Goal: Information Seeking & Learning: Learn about a topic

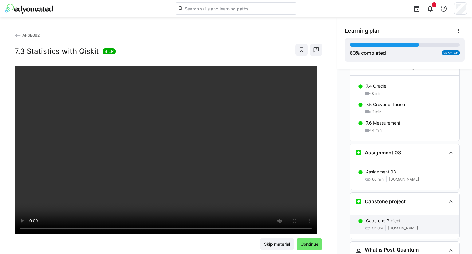
scroll to position [1336, 0]
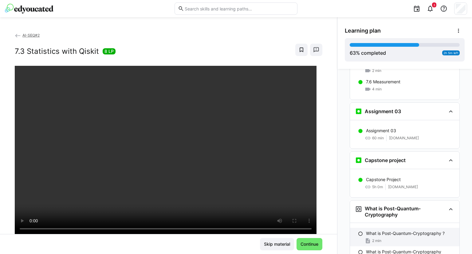
click at [384, 237] on div "2 min" at bounding box center [410, 240] width 88 height 6
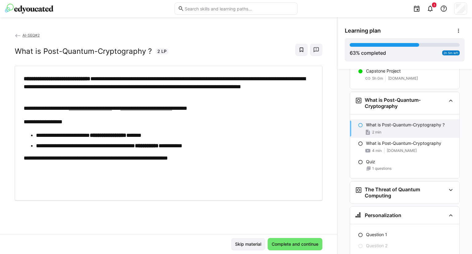
scroll to position [1451, 0]
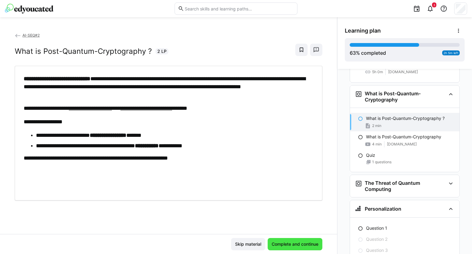
click at [283, 247] on span "Complete and continue" at bounding box center [295, 244] width 49 height 6
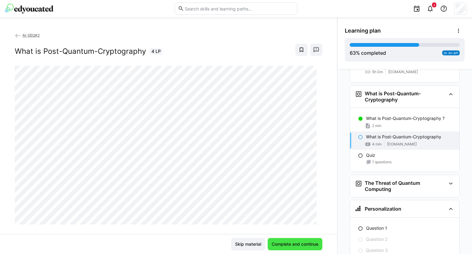
click at [287, 244] on span "Complete and continue" at bounding box center [295, 244] width 49 height 6
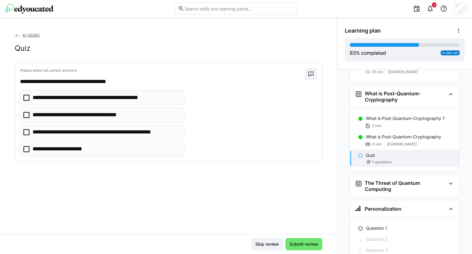
click at [170, 133] on p "**********" at bounding box center [106, 132] width 147 height 8
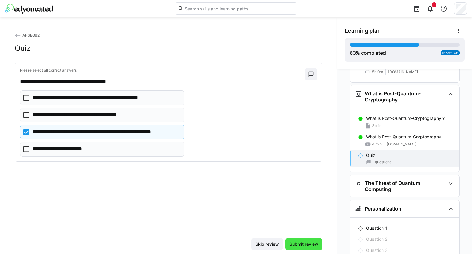
click at [307, 248] on span "Submit review" at bounding box center [303, 244] width 37 height 12
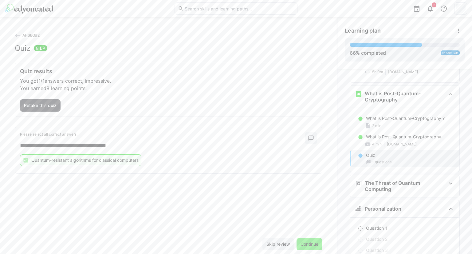
click at [304, 243] on span "Continue" at bounding box center [309, 244] width 20 height 6
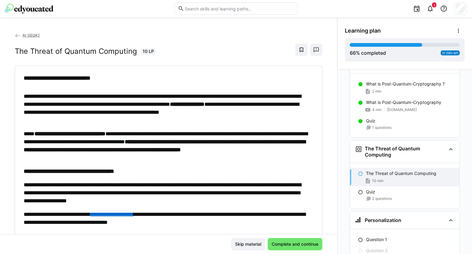
scroll to position [1478, 0]
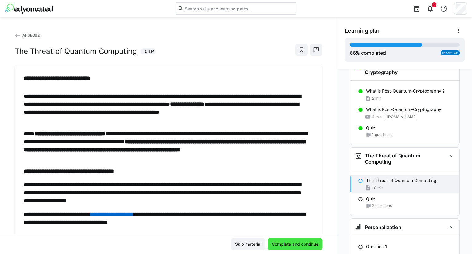
click at [301, 240] on span "Complete and continue" at bounding box center [295, 244] width 55 height 12
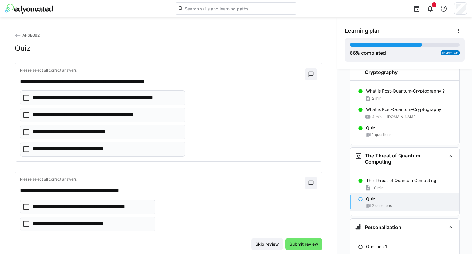
click at [142, 119] on eds-checkbox "**********" at bounding box center [102, 114] width 165 height 15
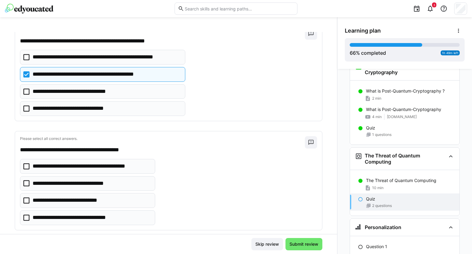
scroll to position [50, 0]
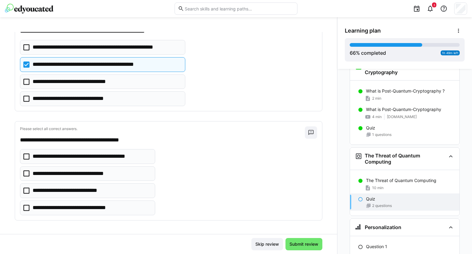
click at [131, 158] on p "**********" at bounding box center [92, 156] width 118 height 8
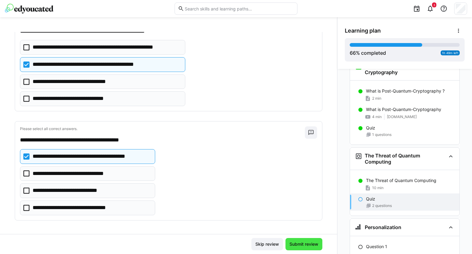
click at [299, 246] on span "Submit review" at bounding box center [303, 244] width 31 height 6
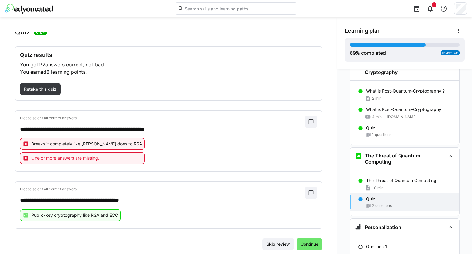
scroll to position [25, 0]
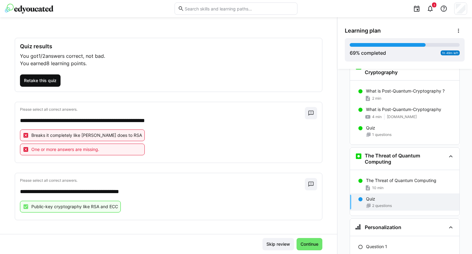
click at [33, 80] on span "Retake this quiz" at bounding box center [40, 80] width 34 height 6
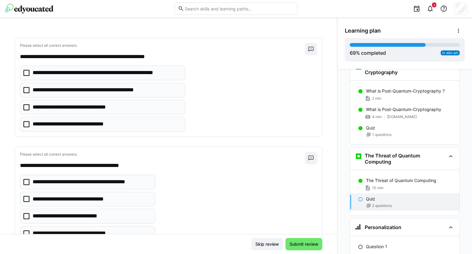
click at [113, 121] on p "**********" at bounding box center [79, 124] width 92 height 8
click at [119, 104] on p "**********" at bounding box center [80, 107] width 95 height 8
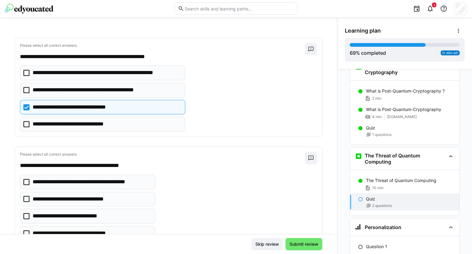
scroll to position [50, 0]
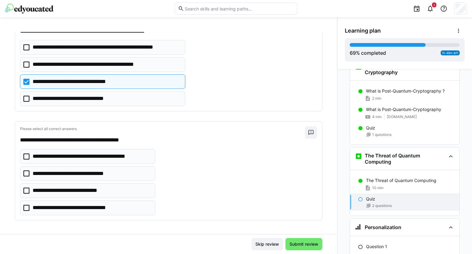
click at [95, 208] on p "**********" at bounding box center [80, 208] width 94 height 8
click at [125, 151] on eds-checkbox "**********" at bounding box center [87, 156] width 135 height 15
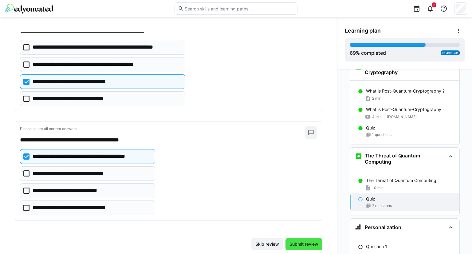
click at [296, 241] on span "Submit review" at bounding box center [303, 244] width 31 height 6
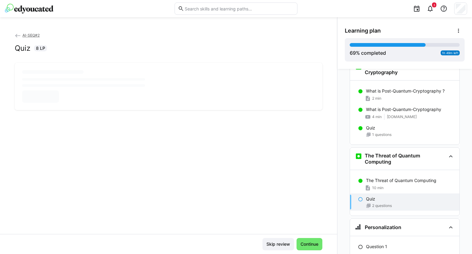
scroll to position [0, 0]
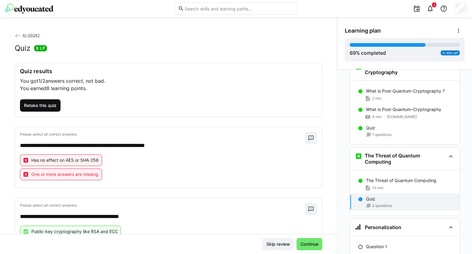
click at [35, 108] on span "Retake this quiz" at bounding box center [40, 105] width 34 height 6
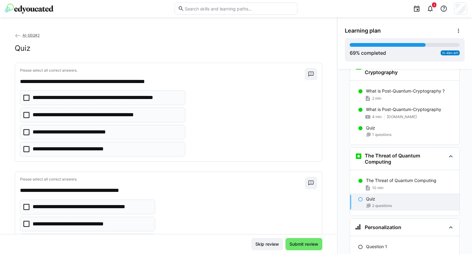
click at [68, 209] on p "**********" at bounding box center [92, 207] width 118 height 8
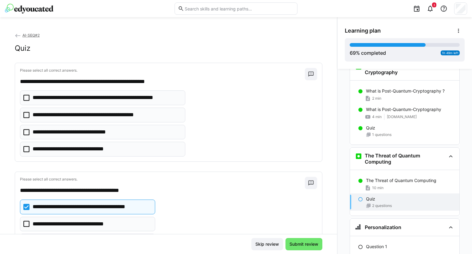
click at [115, 97] on p "**********" at bounding box center [107, 98] width 148 height 8
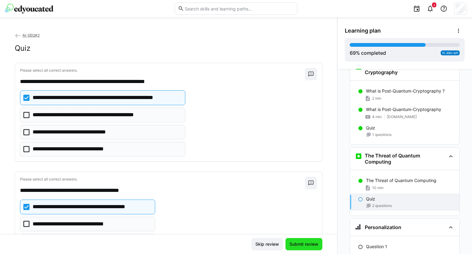
click at [299, 241] on span "Submit review" at bounding box center [303, 244] width 31 height 6
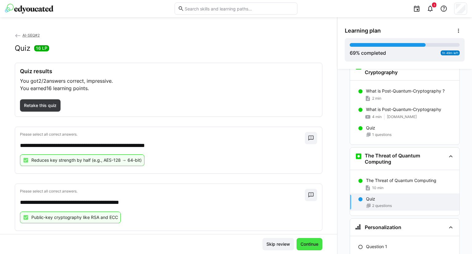
drag, startPoint x: 312, startPoint y: 246, endPoint x: 314, endPoint y: 244, distance: 3.2
click at [314, 244] on span "Continue" at bounding box center [309, 244] width 20 height 6
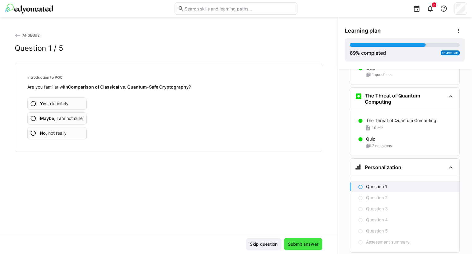
scroll to position [1540, 0]
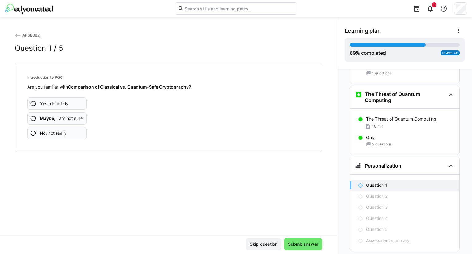
click at [42, 129] on app-assessment-question-radio "No , not really" at bounding box center [56, 133] width 59 height 12
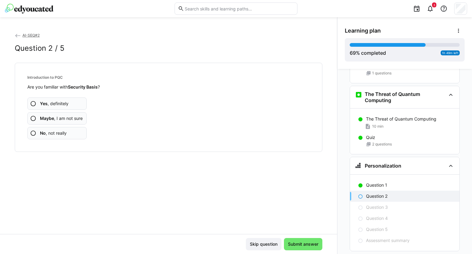
click at [66, 133] on span "No , not really" at bounding box center [53, 133] width 27 height 6
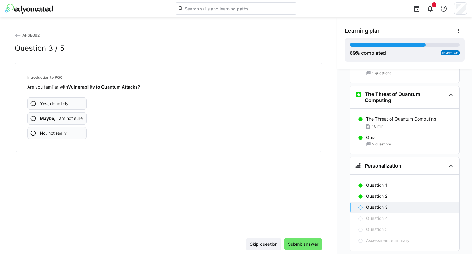
click at [55, 128] on app-assessment-question-radio "No , not really" at bounding box center [56, 133] width 59 height 12
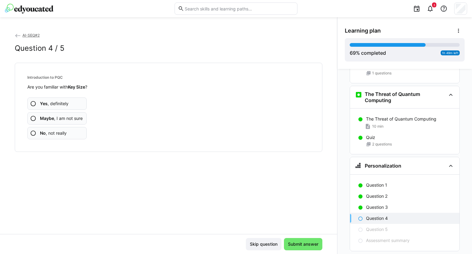
click at [55, 128] on app-assessment-question-radio "No , not really" at bounding box center [56, 133] width 59 height 12
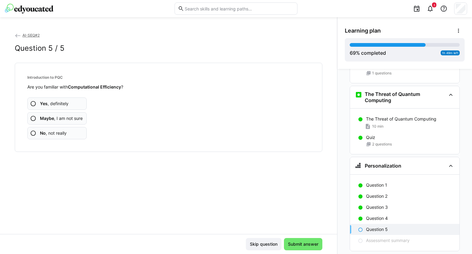
click at [50, 126] on div "Yes , definitely Maybe , I am not sure No , not really" at bounding box center [168, 114] width 282 height 49
click at [54, 131] on span "No , not really" at bounding box center [53, 133] width 27 height 6
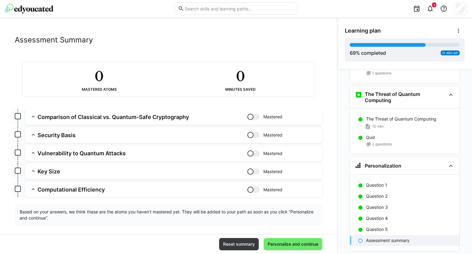
scroll to position [15, 0]
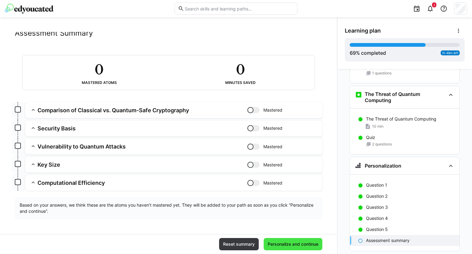
click at [292, 247] on span "Personalize and continue" at bounding box center [293, 244] width 53 height 6
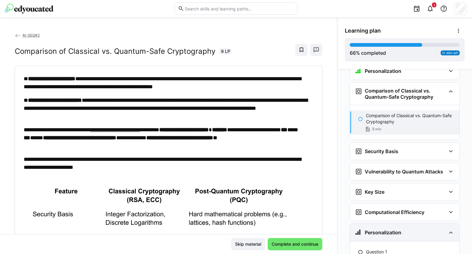
scroll to position [1700, 0]
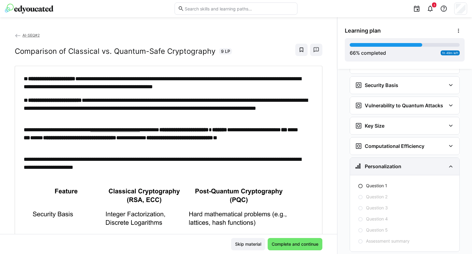
drag, startPoint x: 447, startPoint y: 149, endPoint x: 450, endPoint y: 151, distance: 3.3
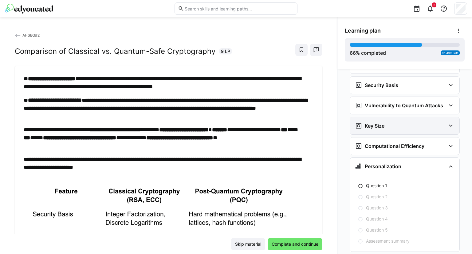
click at [447, 162] on eds-icon at bounding box center [450, 165] width 7 height 7
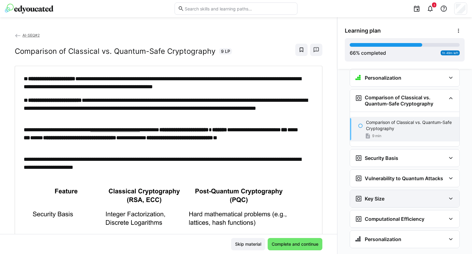
scroll to position [1624, 0]
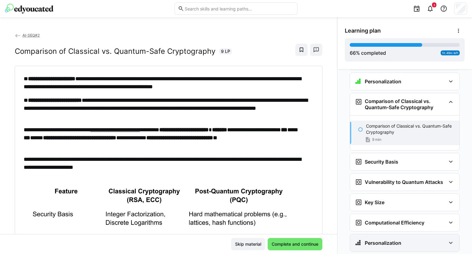
click at [409, 239] on div "Personalization" at bounding box center [400, 242] width 91 height 7
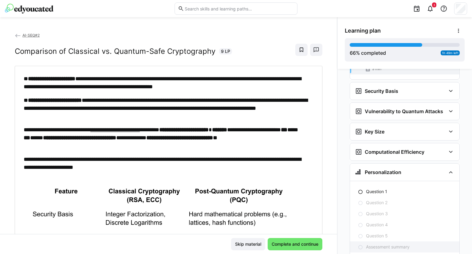
scroll to position [1700, 0]
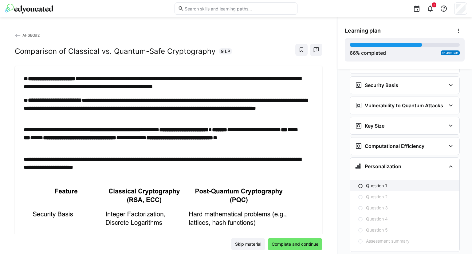
click at [373, 182] on p "Question 1" at bounding box center [376, 185] width 21 height 6
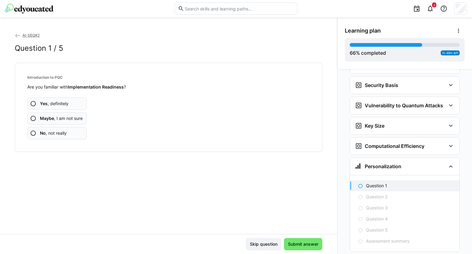
click at [73, 103] on app-assessment-question-radio "Yes , definitely" at bounding box center [56, 103] width 59 height 12
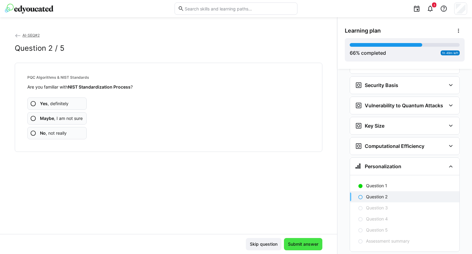
click at [305, 240] on span "Submit answer" at bounding box center [303, 244] width 38 height 12
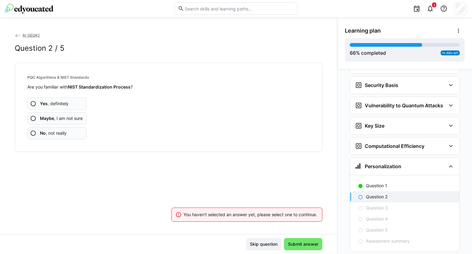
click at [65, 131] on span "No , not really" at bounding box center [53, 133] width 27 height 6
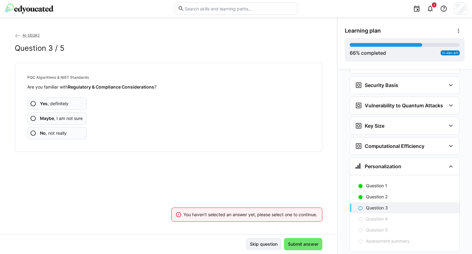
click at [68, 128] on app-assessment-question-radio "No , not really" at bounding box center [56, 133] width 59 height 12
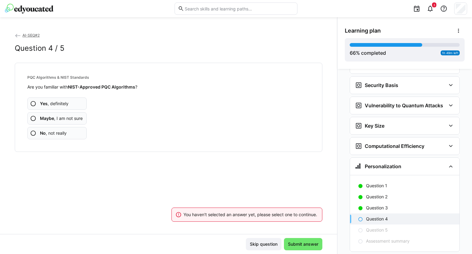
click at [48, 134] on span "No , not really" at bounding box center [53, 133] width 27 height 6
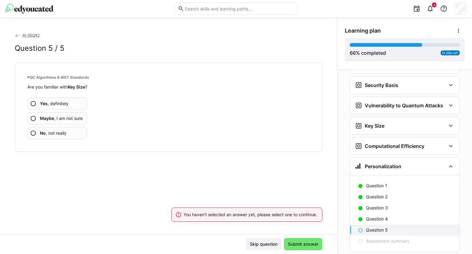
click at [62, 132] on span "No , not really" at bounding box center [53, 133] width 27 height 6
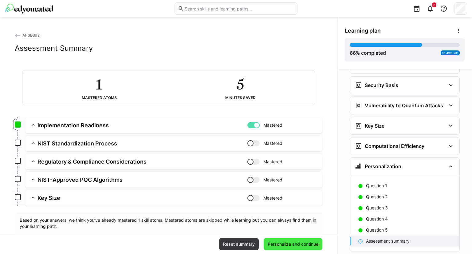
click at [293, 244] on span "Personalize and continue" at bounding box center [293, 244] width 53 height 6
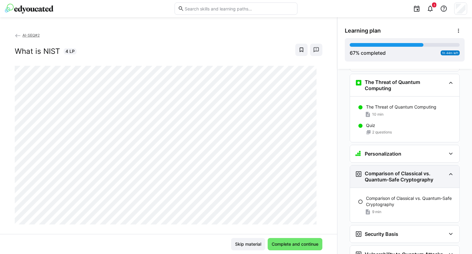
scroll to position [1566, 0]
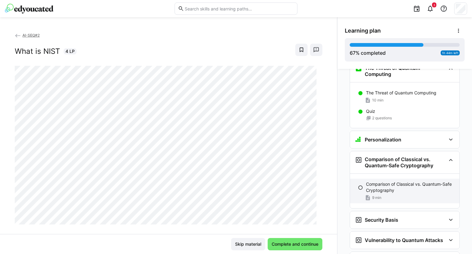
click at [406, 194] on div "9 min" at bounding box center [410, 197] width 88 height 6
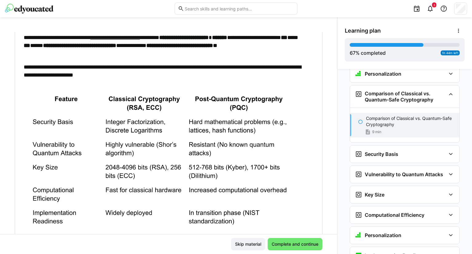
scroll to position [123, 0]
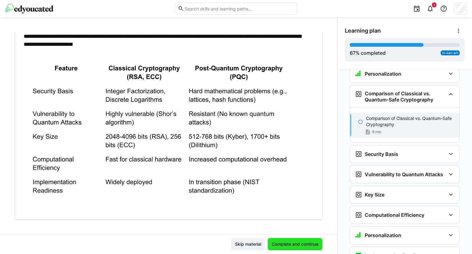
click at [282, 241] on span "Complete and continue" at bounding box center [295, 244] width 49 height 6
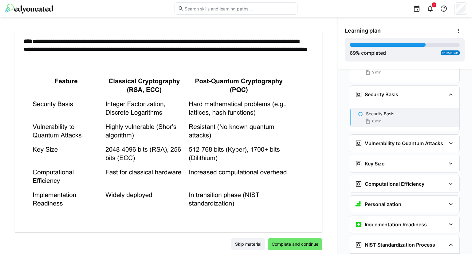
scroll to position [136, 0]
click at [278, 245] on span "Complete and continue" at bounding box center [295, 244] width 49 height 6
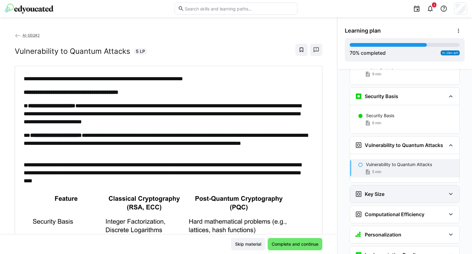
scroll to position [1691, 0]
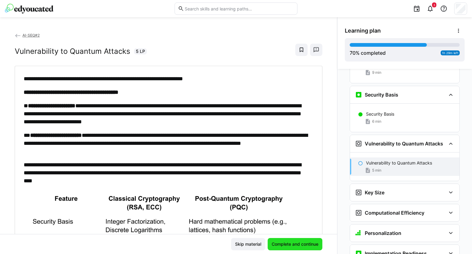
click at [295, 242] on span "Complete and continue" at bounding box center [295, 244] width 49 height 6
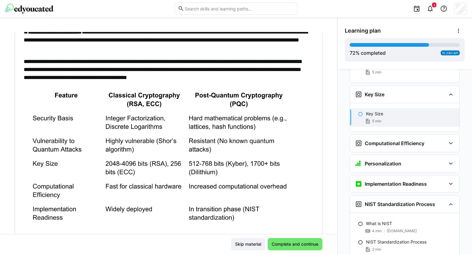
scroll to position [104, 0]
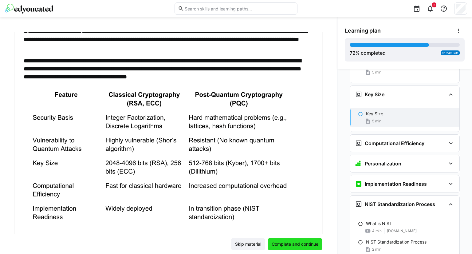
click at [286, 241] on span "Complete and continue" at bounding box center [295, 244] width 49 height 6
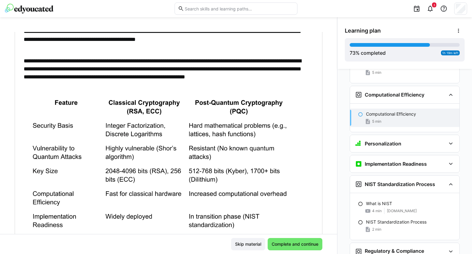
scroll to position [0, 0]
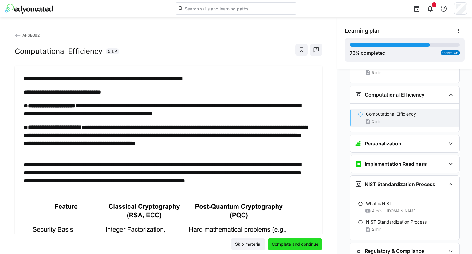
click at [288, 248] on span "Complete and continue" at bounding box center [295, 244] width 55 height 12
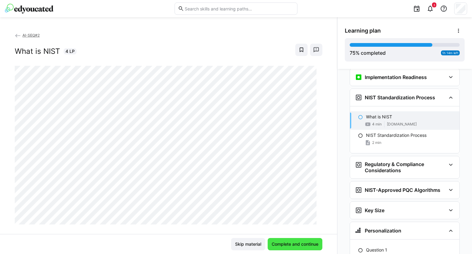
scroll to position [1926, 0]
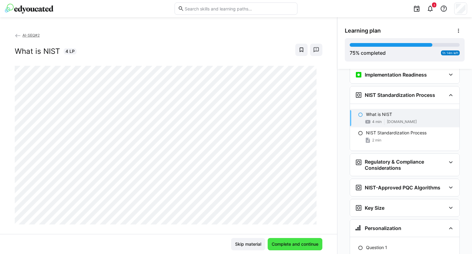
click at [304, 240] on span "Complete and continue" at bounding box center [295, 244] width 55 height 12
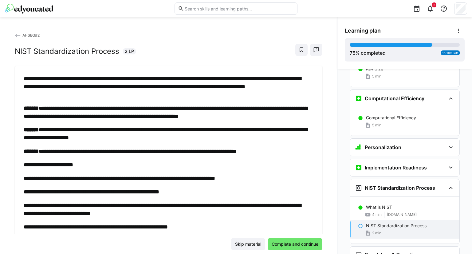
scroll to position [31, 0]
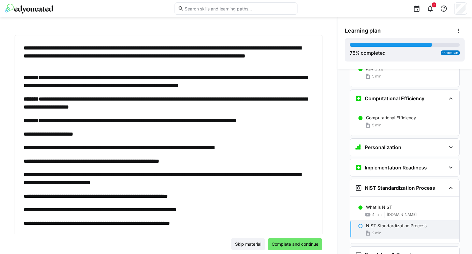
click at [279, 241] on span "Complete and continue" at bounding box center [295, 244] width 49 height 6
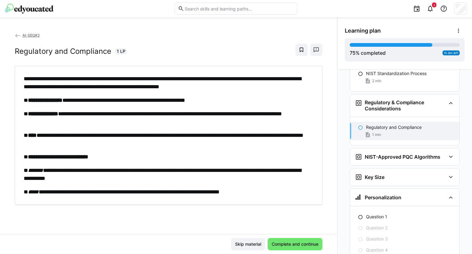
scroll to position [1987, 0]
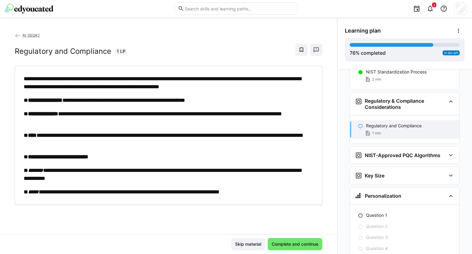
click at [293, 253] on html "**********" at bounding box center [236, 127] width 472 height 254
click at [293, 247] on span "Complete and continue" at bounding box center [295, 244] width 55 height 12
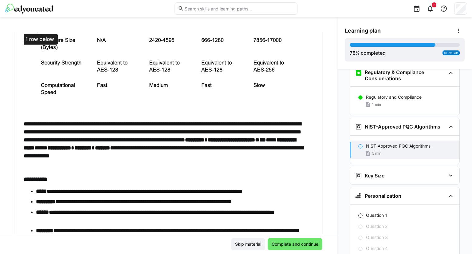
scroll to position [262, 0]
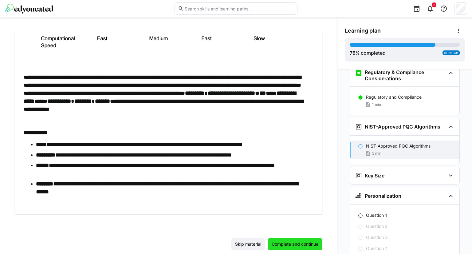
click at [301, 244] on span "Complete and continue" at bounding box center [295, 244] width 49 height 6
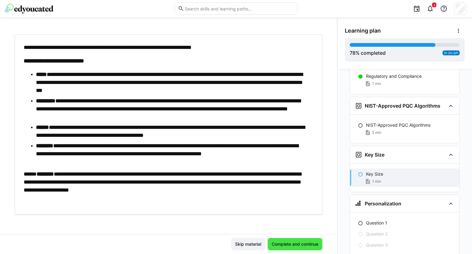
scroll to position [2044, 0]
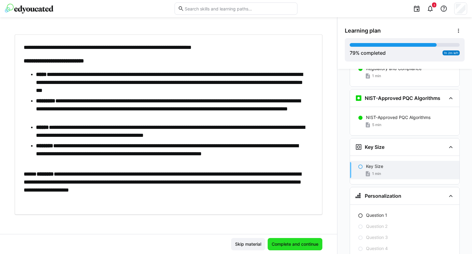
click at [293, 244] on span "Complete and continue" at bounding box center [295, 244] width 49 height 6
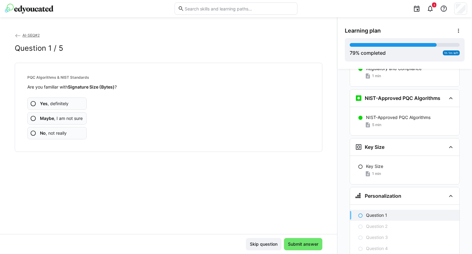
scroll to position [2073, 0]
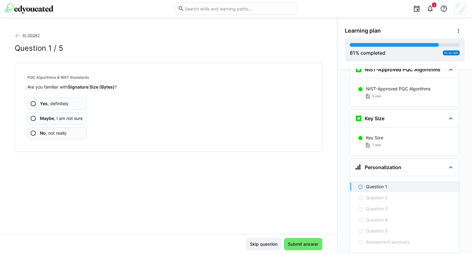
drag, startPoint x: 59, startPoint y: 132, endPoint x: 59, endPoint y: 138, distance: 6.2
click at [59, 132] on span "No , not really" at bounding box center [53, 133] width 27 height 6
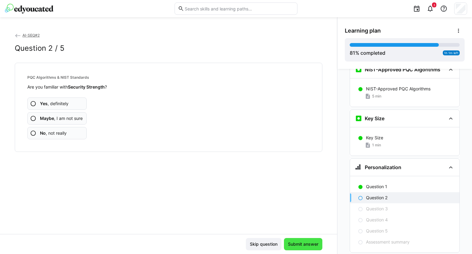
click at [304, 243] on span "Submit answer" at bounding box center [303, 244] width 32 height 6
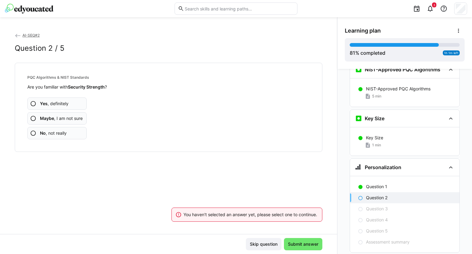
click at [66, 135] on span "No , not really" at bounding box center [53, 133] width 27 height 6
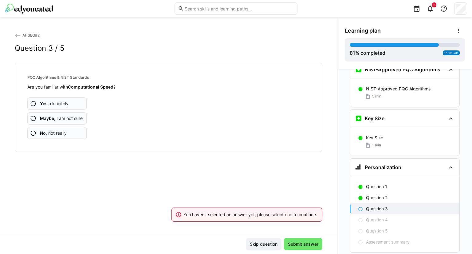
click at [69, 104] on app-assessment-question-radio "Yes , definitely" at bounding box center [56, 103] width 59 height 12
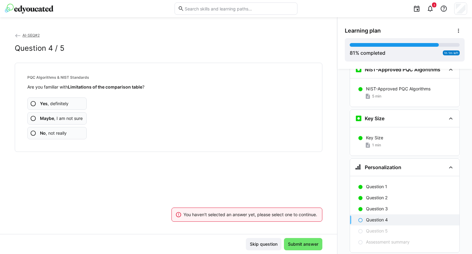
click at [59, 134] on span "No , not really" at bounding box center [53, 133] width 27 height 6
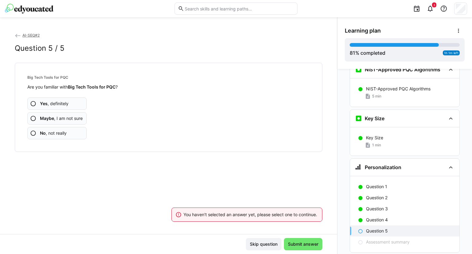
click at [52, 136] on span "No , not really" at bounding box center [53, 133] width 27 height 6
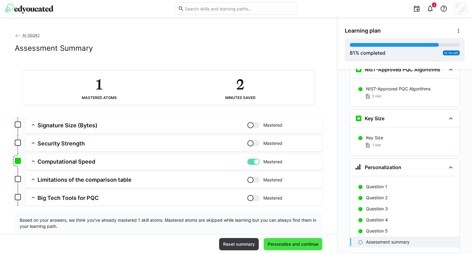
click at [292, 241] on span "Personalize and continue" at bounding box center [293, 244] width 53 height 6
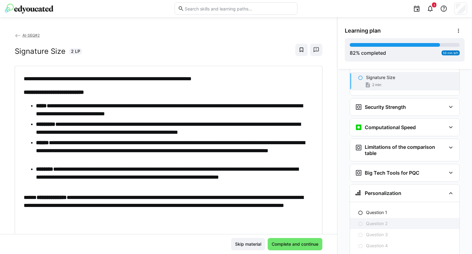
scroll to position [2227, 0]
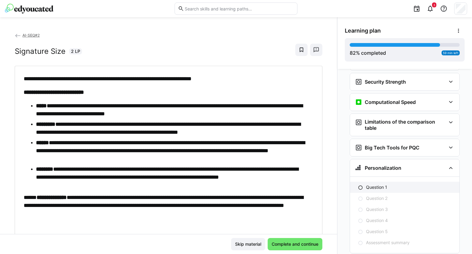
click at [401, 184] on div "Question 1" at bounding box center [410, 187] width 88 height 6
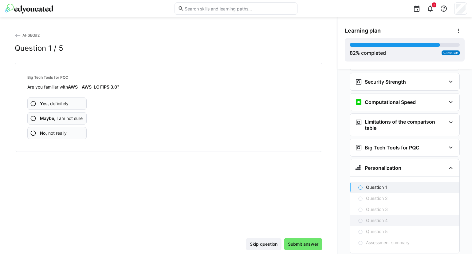
scroll to position [2135, 0]
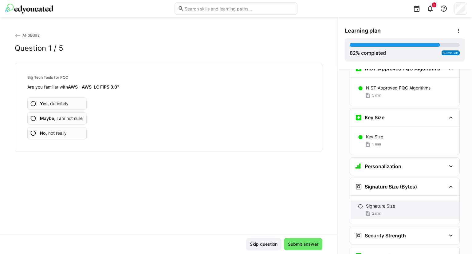
click at [414, 210] on div "2 min" at bounding box center [410, 213] width 88 height 6
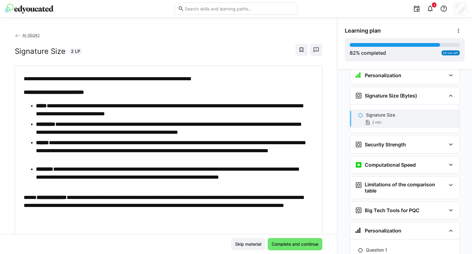
scroll to position [23, 0]
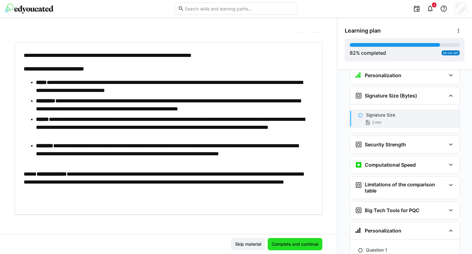
click at [287, 241] on span "Complete and continue" at bounding box center [295, 244] width 49 height 6
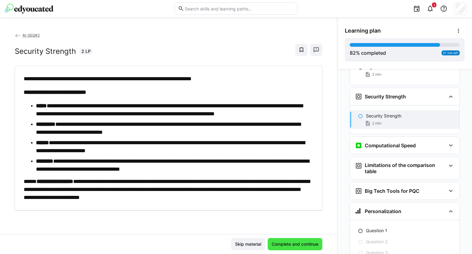
scroll to position [2213, 0]
click at [291, 241] on span "Complete and continue" at bounding box center [295, 244] width 49 height 6
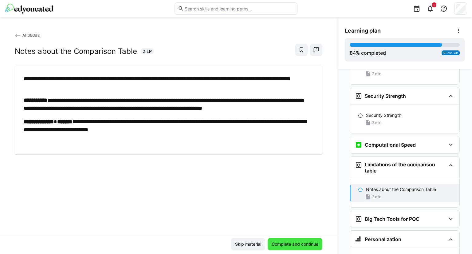
scroll to position [2256, 0]
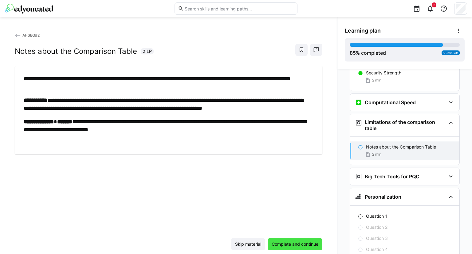
click at [308, 243] on span "Complete and continue" at bounding box center [295, 244] width 49 height 6
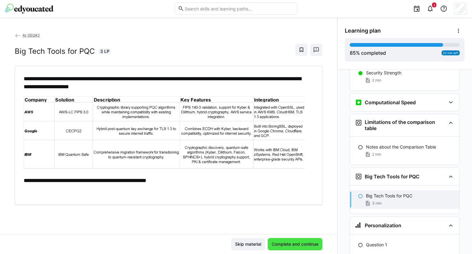
scroll to position [2284, 0]
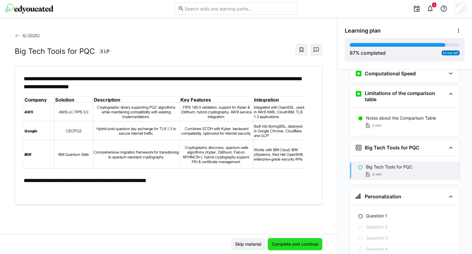
click at [274, 243] on span "Complete and continue" at bounding box center [295, 244] width 49 height 6
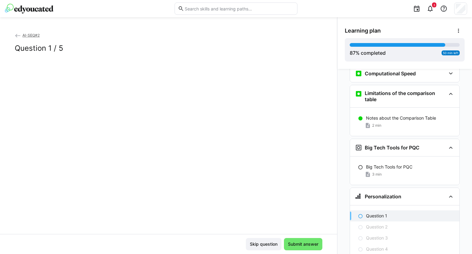
scroll to position [2313, 0]
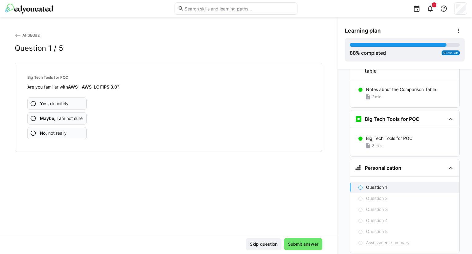
click at [61, 136] on app-assessment-question-radio "No , not really" at bounding box center [56, 133] width 59 height 12
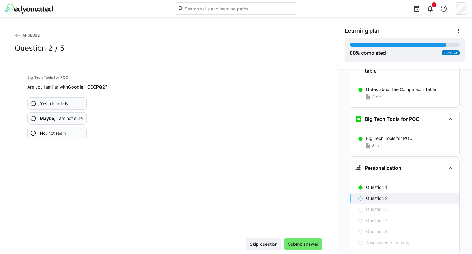
click at [44, 128] on app-assessment-question-radio "No , not really" at bounding box center [56, 133] width 59 height 12
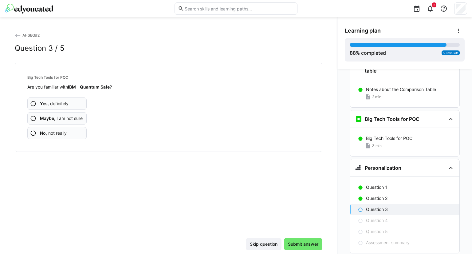
click at [54, 142] on div "Big Tech Tools for PQC Are you familiar with IBM - Quantum Safe ? Yes , definit…" at bounding box center [168, 107] width 297 height 79
click at [65, 134] on span "No , not really" at bounding box center [53, 133] width 27 height 6
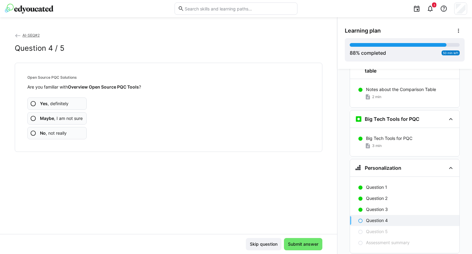
click at [55, 139] on div "Open Source PQC Solutions Are you familiar with Overview Open Source PQC Tools …" at bounding box center [168, 107] width 297 height 79
click at [65, 134] on span "No , not really" at bounding box center [53, 133] width 27 height 6
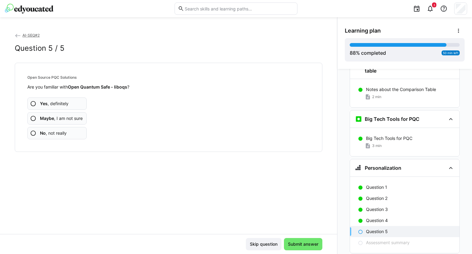
click at [65, 134] on span "No , not really" at bounding box center [53, 133] width 27 height 6
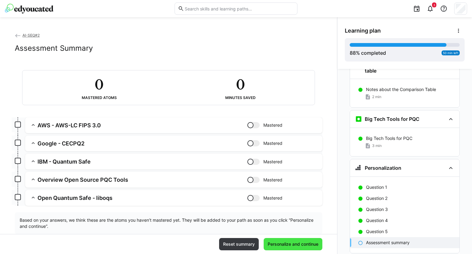
click at [312, 244] on span "Personalize and continue" at bounding box center [293, 244] width 53 height 6
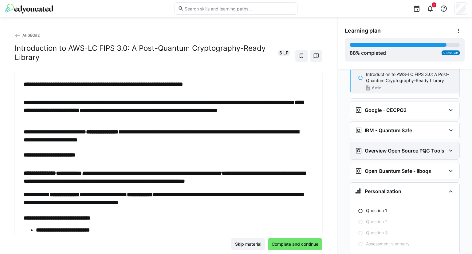
scroll to position [2446, 0]
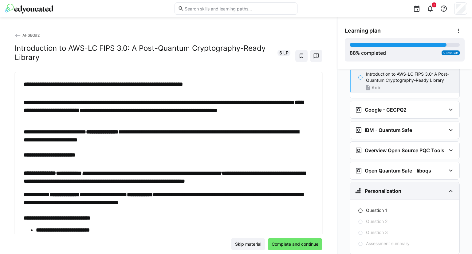
click at [388, 182] on div "Personalization" at bounding box center [404, 190] width 109 height 17
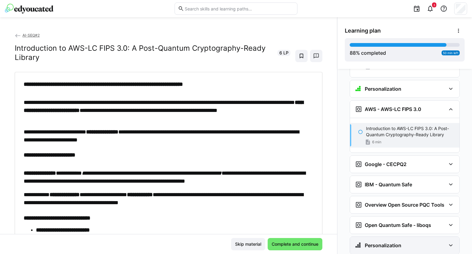
scroll to position [2392, 0]
click at [390, 242] on h3 "Personalization" at bounding box center [383, 245] width 37 height 6
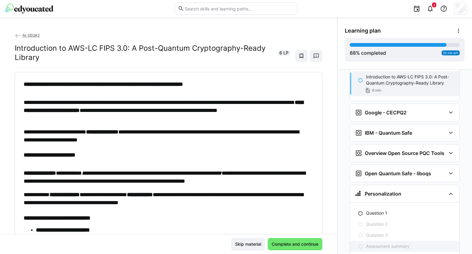
scroll to position [2446, 0]
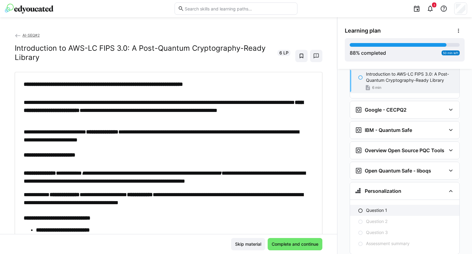
click at [388, 205] on div "Question 1" at bounding box center [404, 210] width 109 height 11
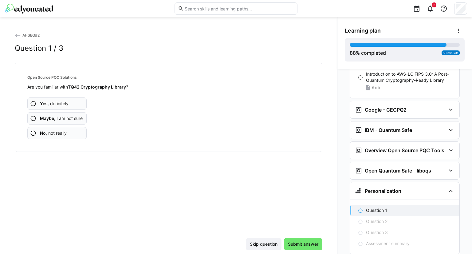
click at [71, 135] on app-assessment-question-radio "No , not really" at bounding box center [56, 133] width 59 height 12
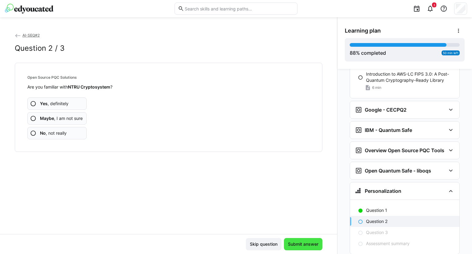
click at [305, 242] on span "Submit answer" at bounding box center [303, 244] width 32 height 6
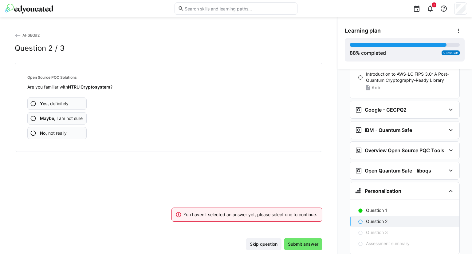
click at [69, 131] on app-assessment-question-radio "No , not really" at bounding box center [56, 133] width 59 height 12
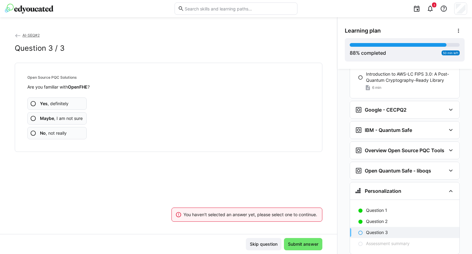
click at [74, 133] on app-assessment-question-radio "No , not really" at bounding box center [56, 133] width 59 height 12
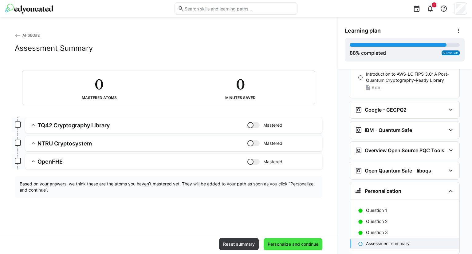
click at [301, 247] on span "Personalize and continue" at bounding box center [293, 244] width 59 height 12
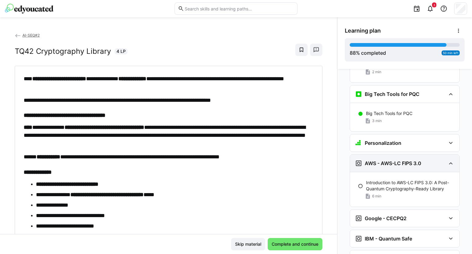
scroll to position [2327, 0]
